Goal: Task Accomplishment & Management: Use online tool/utility

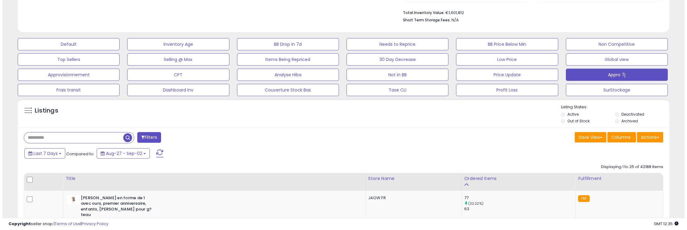
scroll to position [125, 378]
click at [645, 135] on button "Actions" at bounding box center [647, 137] width 26 height 10
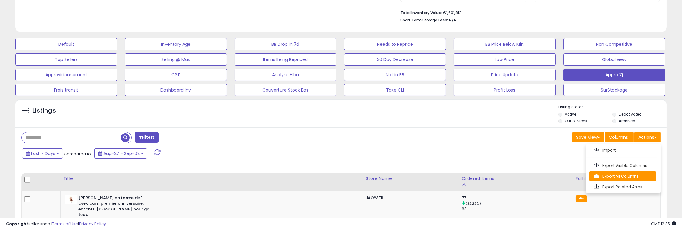
click at [643, 175] on link "Export All Columns" at bounding box center [622, 175] width 67 height 9
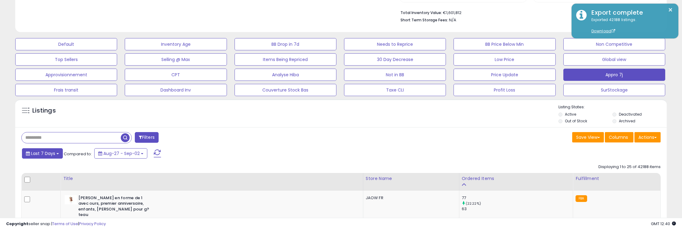
click at [52, 155] on span "Last 7 Days" at bounding box center [43, 153] width 24 height 6
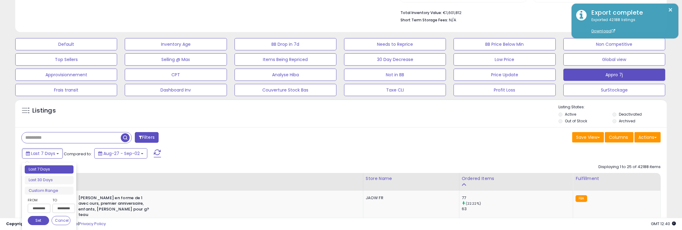
click at [52, 174] on ul "Last 7 Days Last 30 Days Custom Range" at bounding box center [49, 179] width 49 height 29
type input "**********"
click at [53, 176] on li "Last 30 Days" at bounding box center [49, 180] width 49 height 8
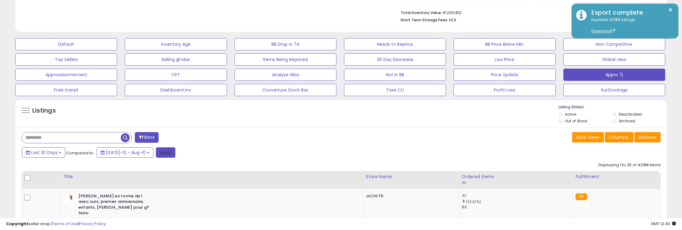
click at [156, 150] on button "Apply" at bounding box center [166, 152] width 20 height 10
click at [646, 141] on button "Actions" at bounding box center [647, 137] width 26 height 10
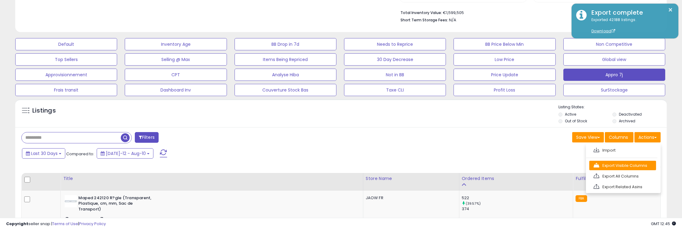
click at [635, 163] on link "Export Visible Columns" at bounding box center [622, 165] width 67 height 9
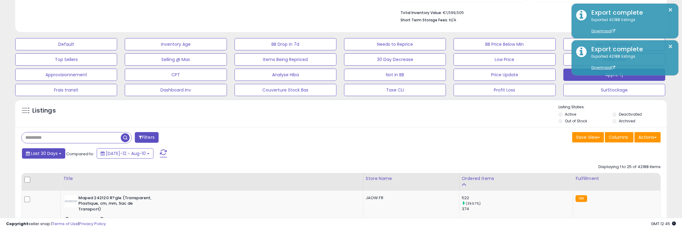
click at [49, 152] on span "Last 30 Days" at bounding box center [44, 153] width 27 height 6
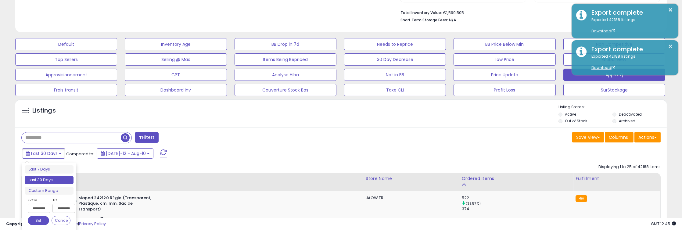
click at [34, 208] on input "**********" at bounding box center [39, 208] width 23 height 9
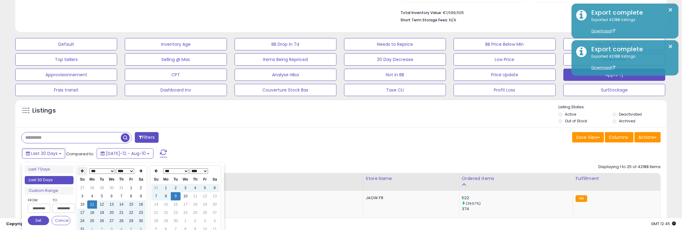
click at [83, 171] on icon at bounding box center [82, 171] width 3 height 4
click at [138, 196] on td "12" at bounding box center [141, 196] width 10 height 8
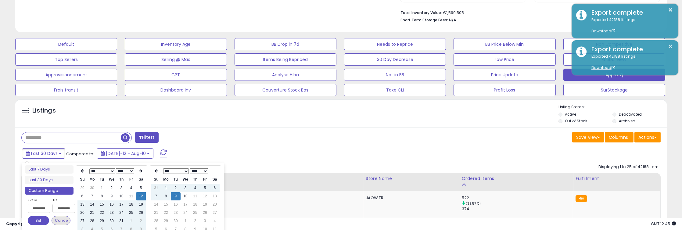
type input "**********"
click at [37, 220] on button "Set" at bounding box center [38, 220] width 21 height 9
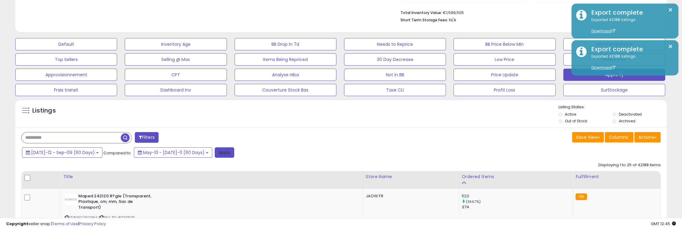
click at [215, 151] on button "Apply" at bounding box center [225, 152] width 20 height 10
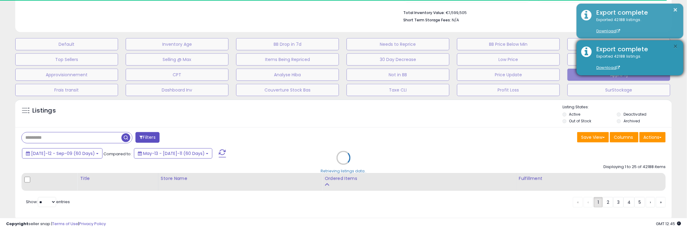
click at [675, 44] on button "×" at bounding box center [675, 47] width 5 height 8
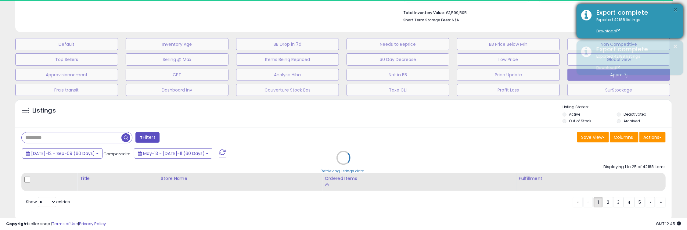
click at [678, 11] on button "×" at bounding box center [675, 10] width 5 height 8
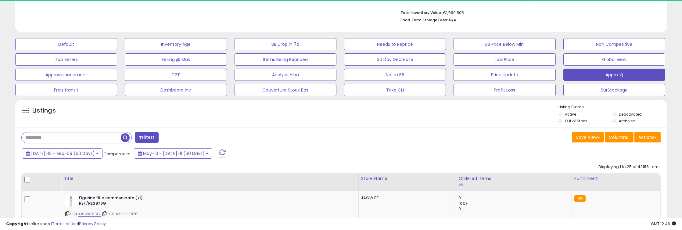
scroll to position [304827, 304574]
click at [646, 137] on button "Actions" at bounding box center [647, 137] width 26 height 10
click at [639, 165] on link "Export Visible Columns" at bounding box center [622, 165] width 67 height 9
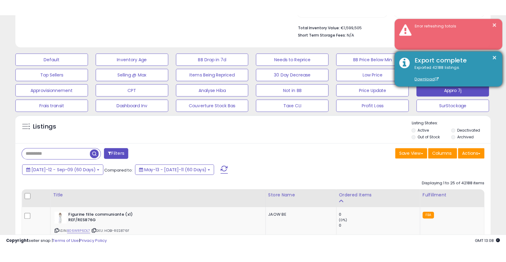
scroll to position [125, 276]
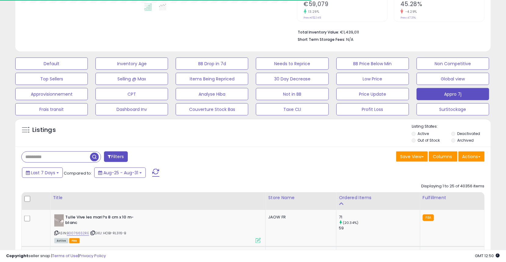
scroll to position [125, 276]
